Goal: Find specific page/section: Find specific page/section

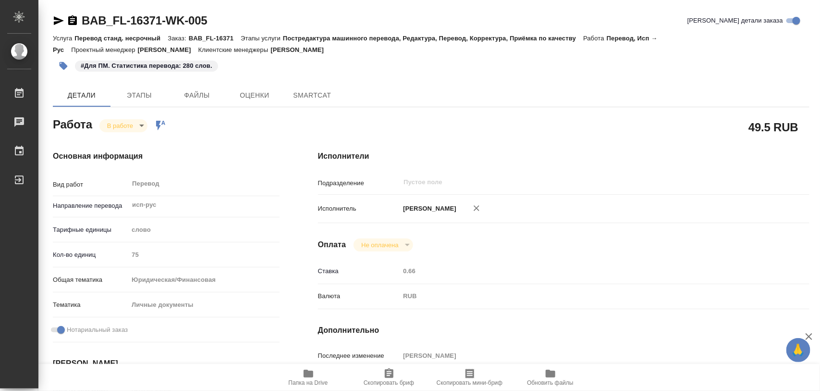
type textarea "x"
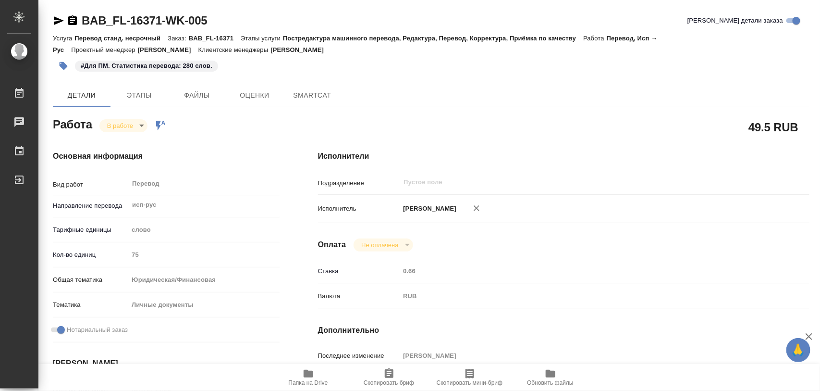
type textarea "x"
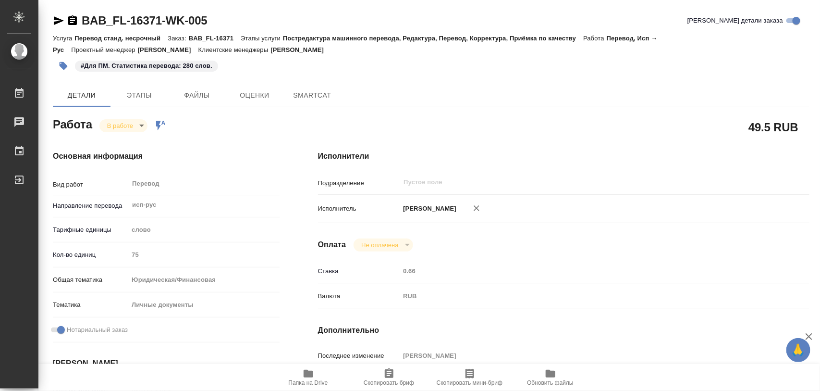
type textarea "x"
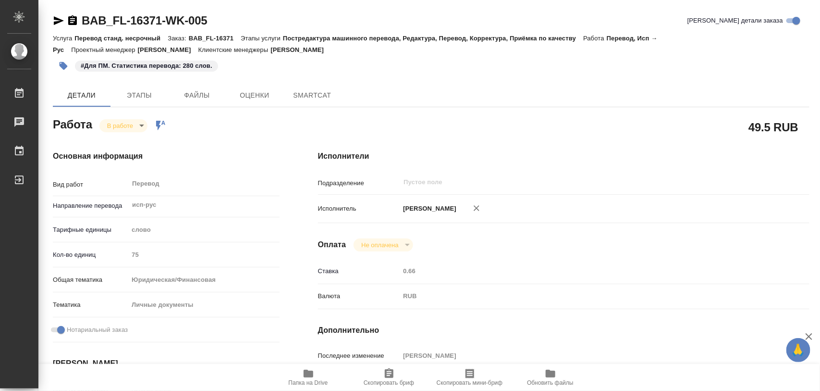
type textarea "x"
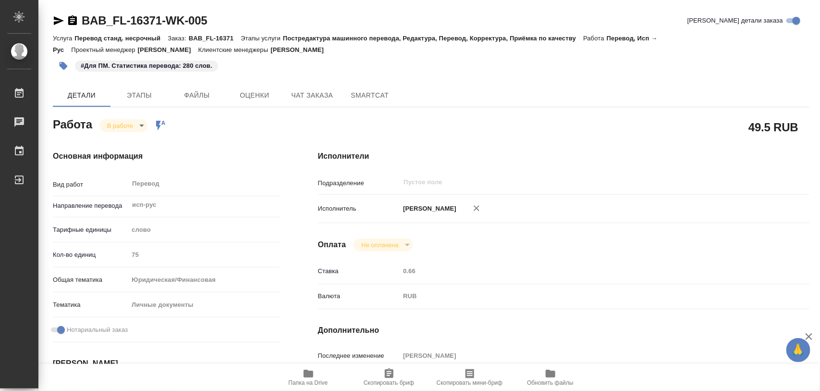
type textarea "x"
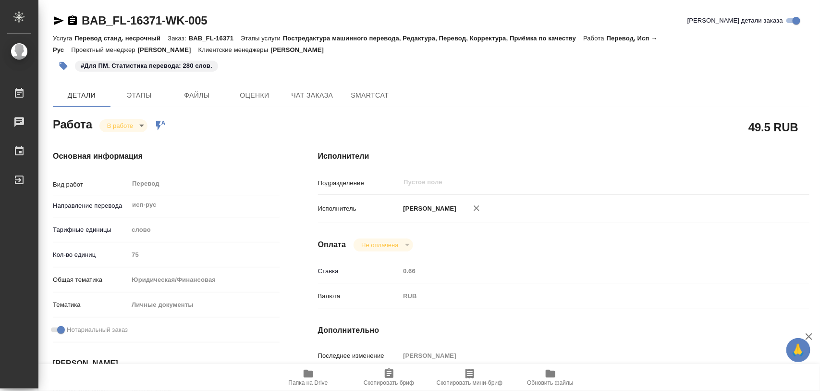
type textarea "x"
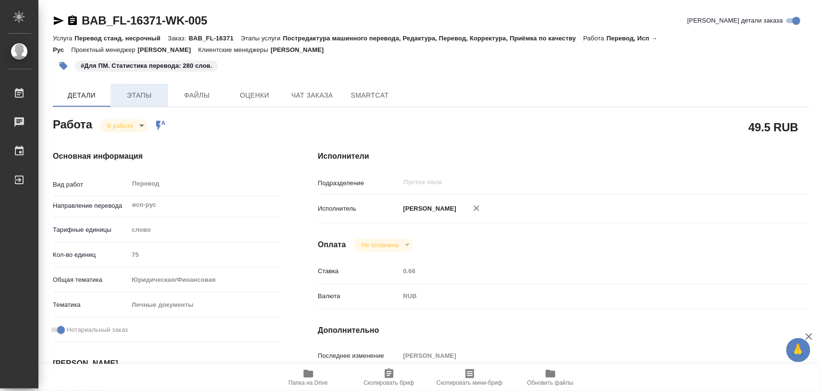
click at [150, 95] on span "Этапы" at bounding box center [139, 95] width 46 height 12
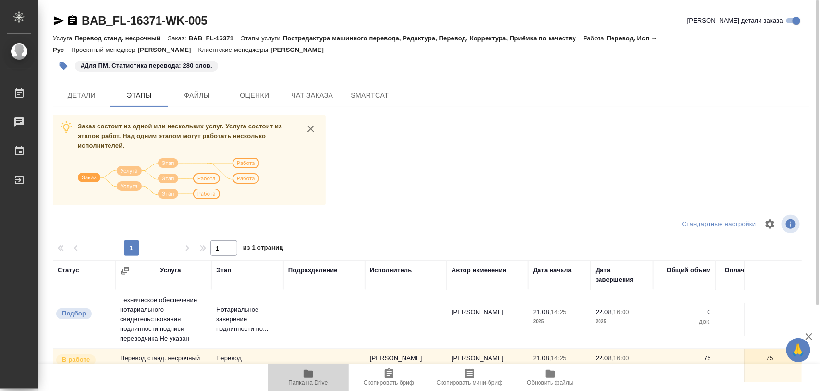
click at [321, 380] on span "Папка на Drive" at bounding box center [308, 382] width 39 height 7
